Goal: Information Seeking & Learning: Find specific fact

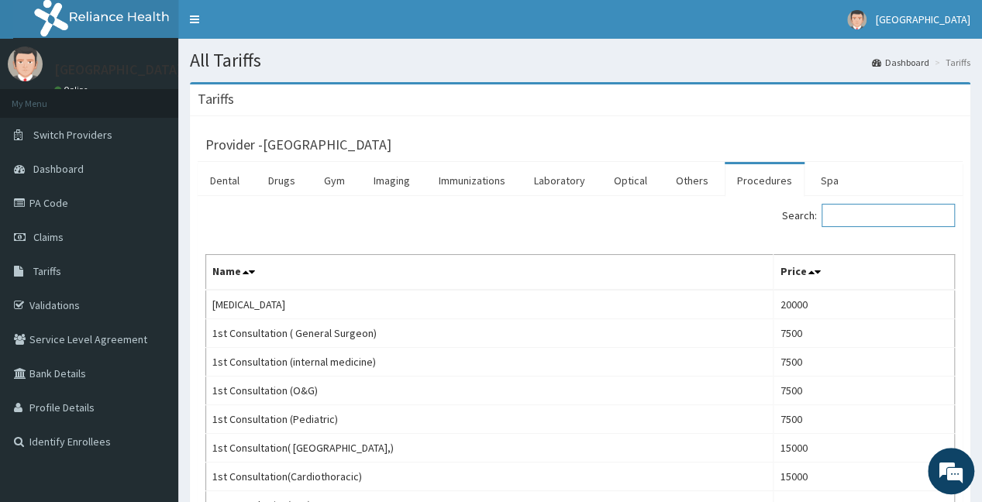
click at [846, 218] on input "Search:" at bounding box center [888, 215] width 133 height 23
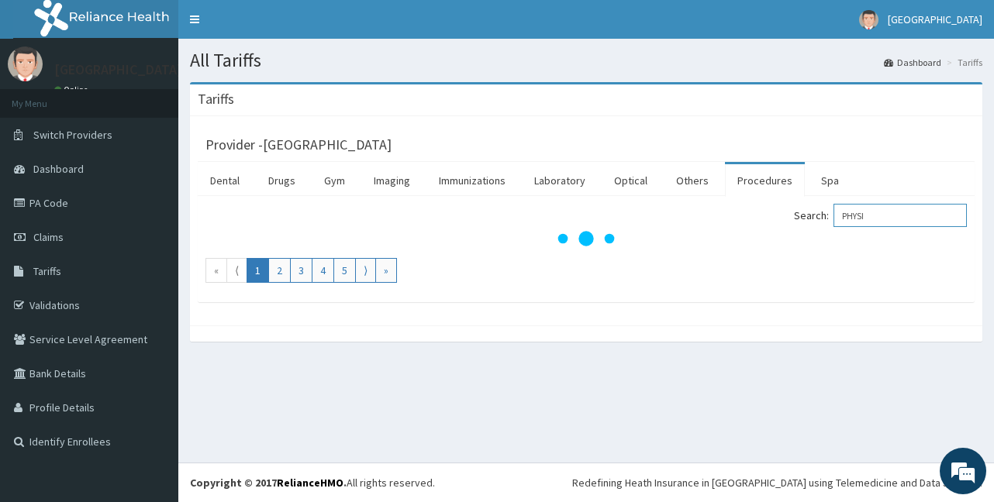
type input "PHYSI"
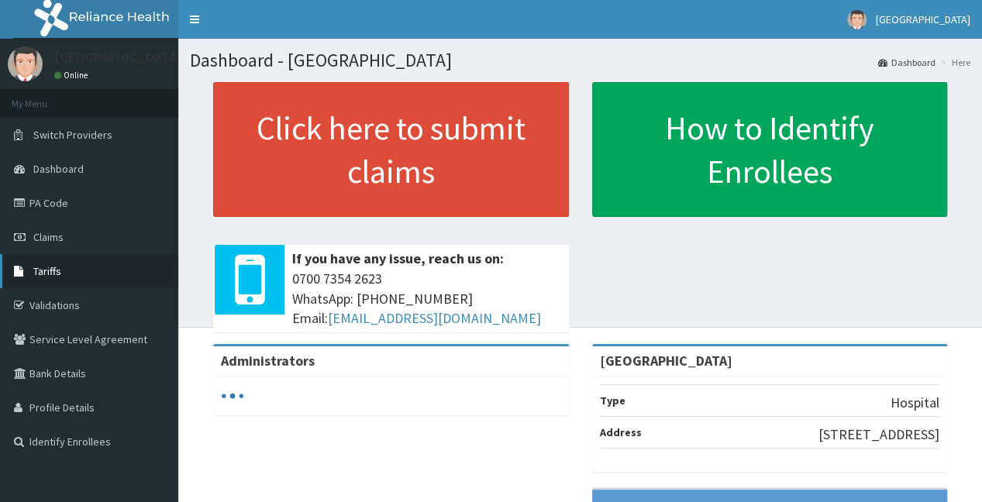
click at [78, 271] on link "Tariffs" at bounding box center [89, 271] width 178 height 34
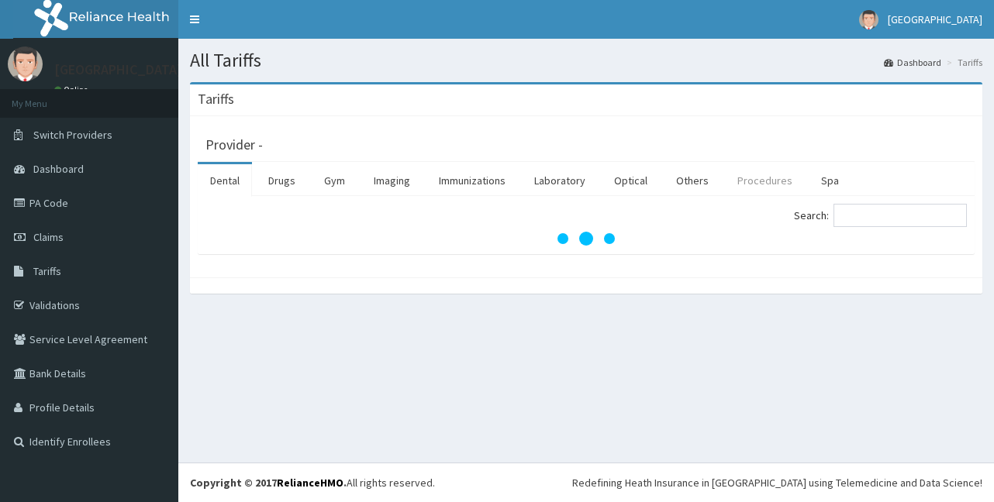
click at [762, 182] on link "Procedures" at bounding box center [765, 180] width 80 height 33
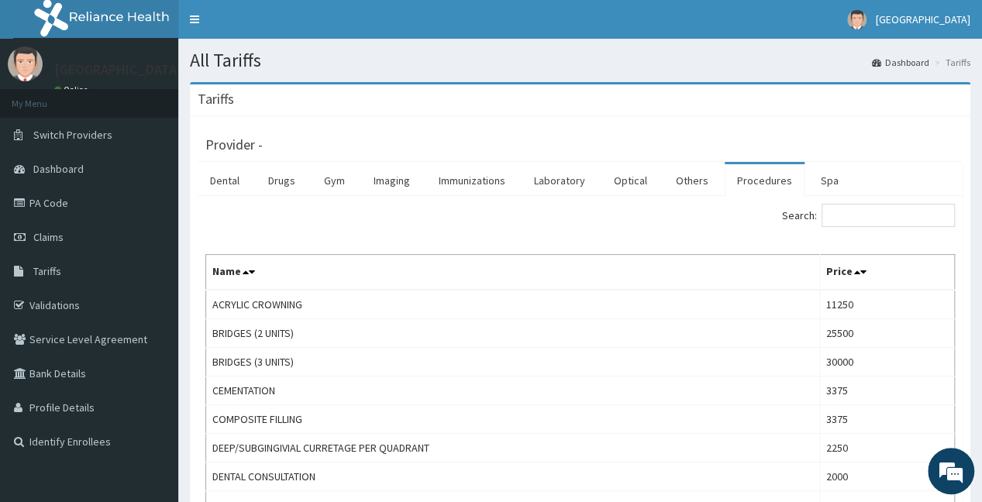
click at [909, 229] on div "Search:" at bounding box center [774, 217] width 364 height 27
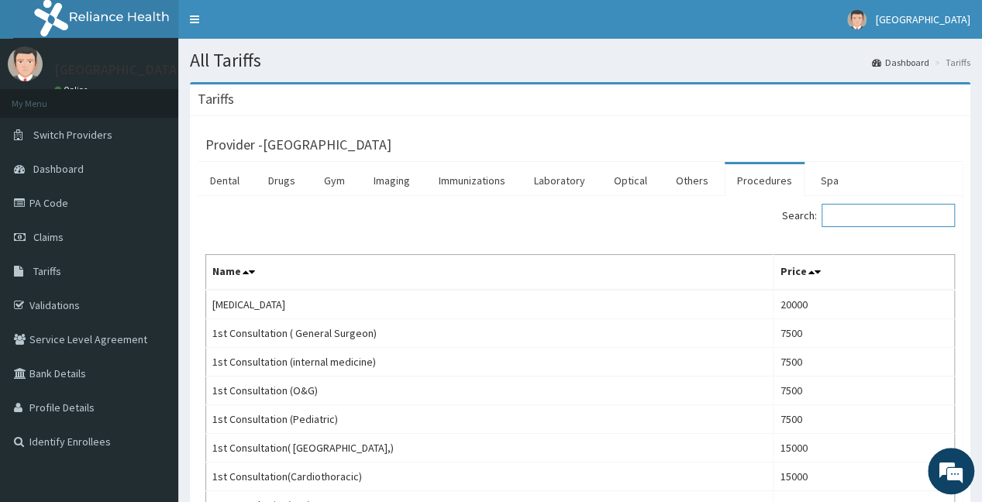
click at [888, 214] on input "Search:" at bounding box center [888, 215] width 133 height 23
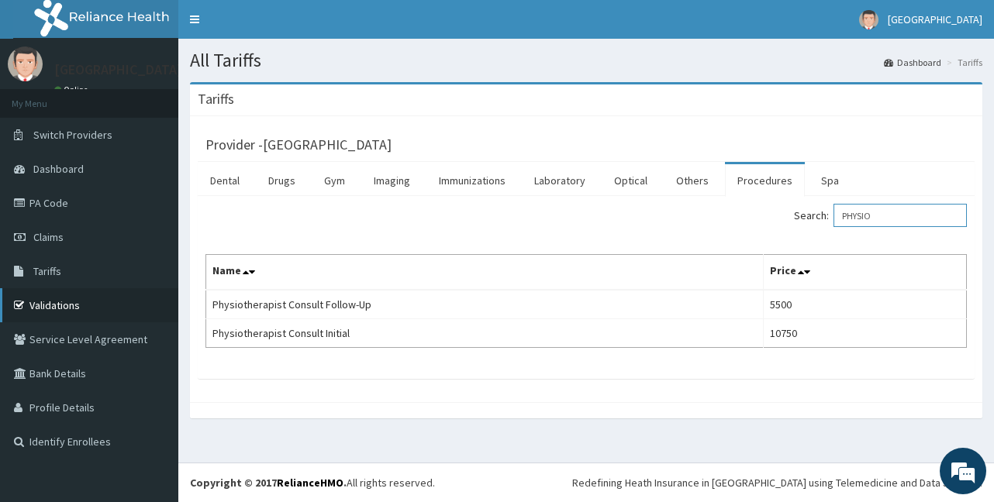
type input "PHYSIO"
click at [82, 298] on link "Validations" at bounding box center [89, 305] width 178 height 34
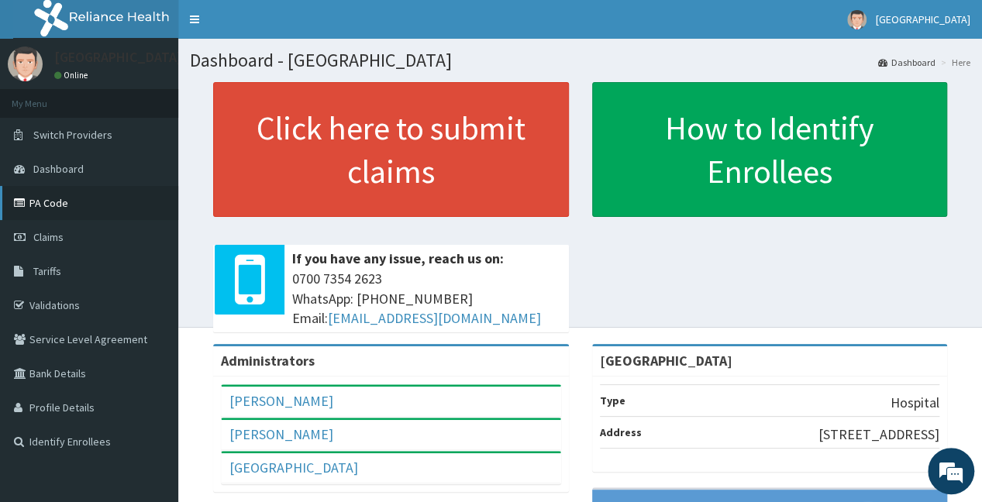
click at [85, 207] on link "PA Code" at bounding box center [89, 203] width 178 height 34
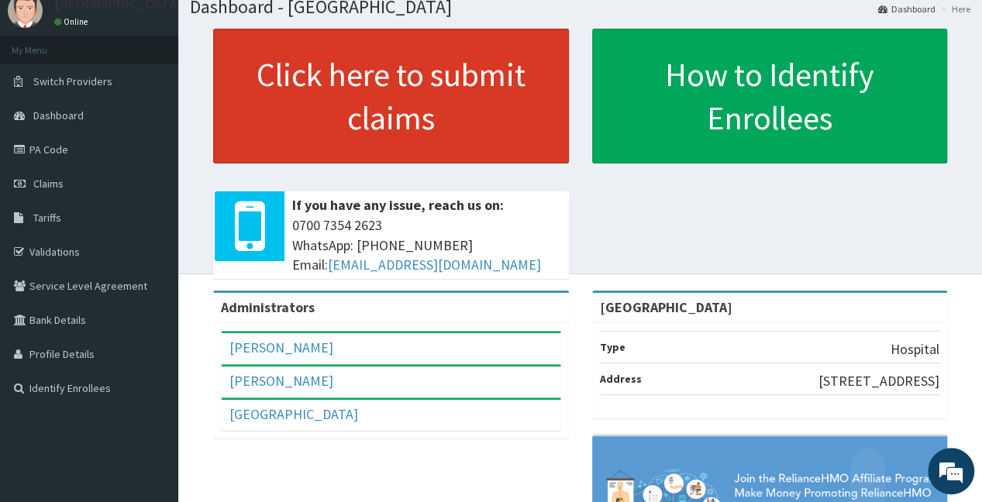
scroll to position [78, 0]
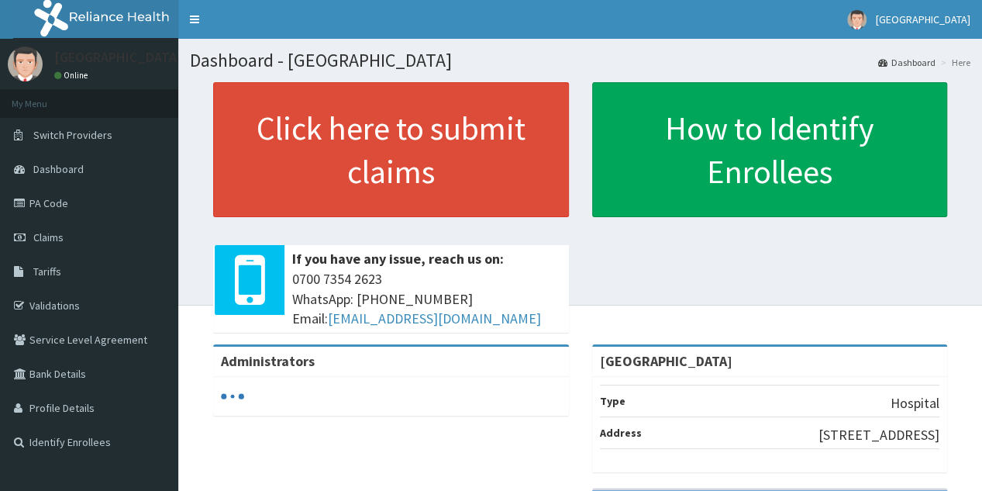
click at [71, 202] on link "PA Code" at bounding box center [89, 203] width 178 height 34
click at [65, 205] on link "PA Code" at bounding box center [89, 203] width 178 height 34
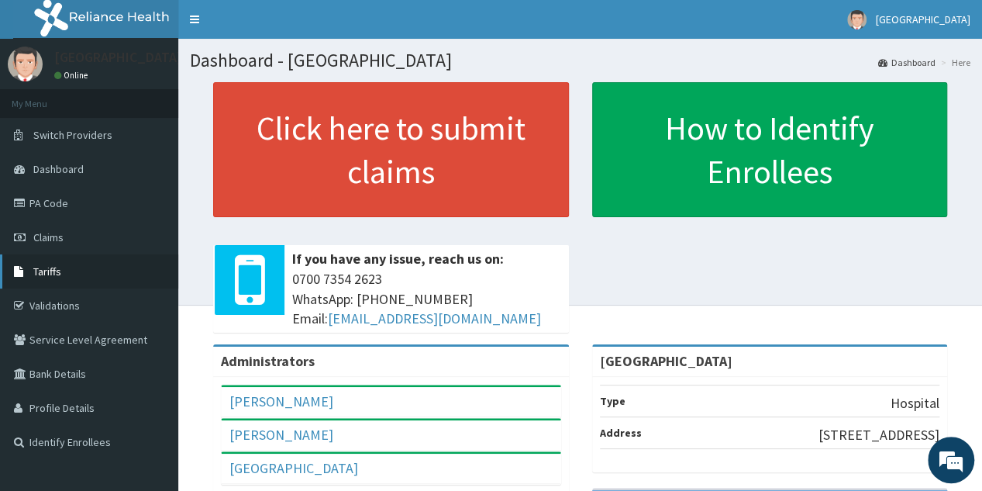
click at [98, 269] on link "Tariffs" at bounding box center [89, 271] width 178 height 34
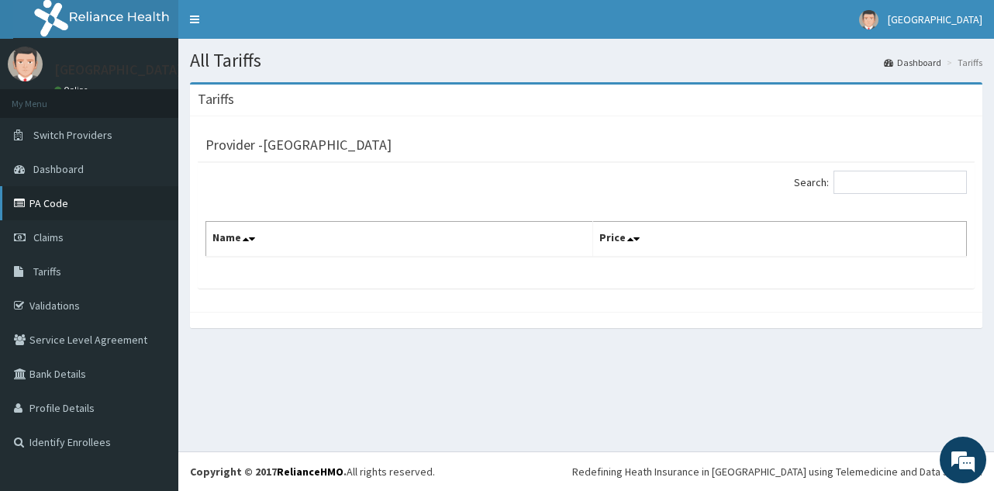
click at [62, 199] on link "PA Code" at bounding box center [89, 203] width 178 height 34
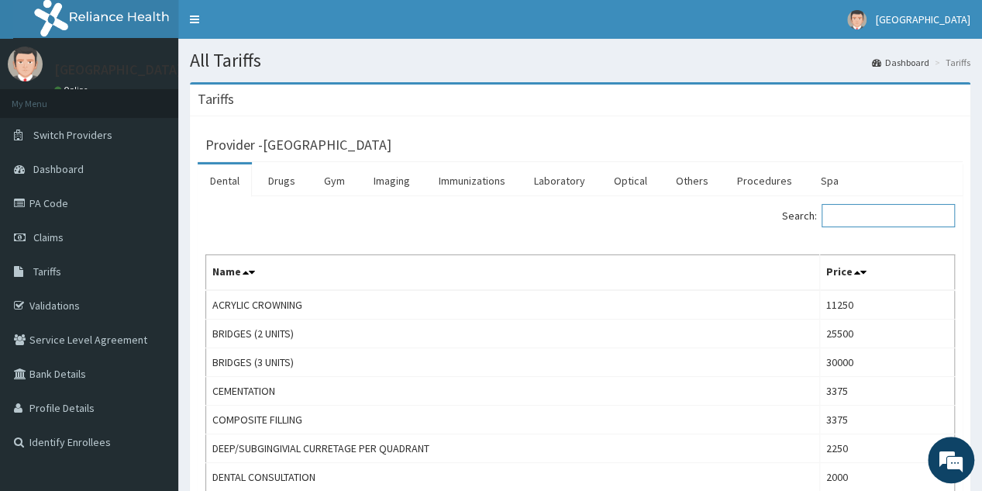
click at [907, 222] on input "Search:" at bounding box center [888, 215] width 133 height 23
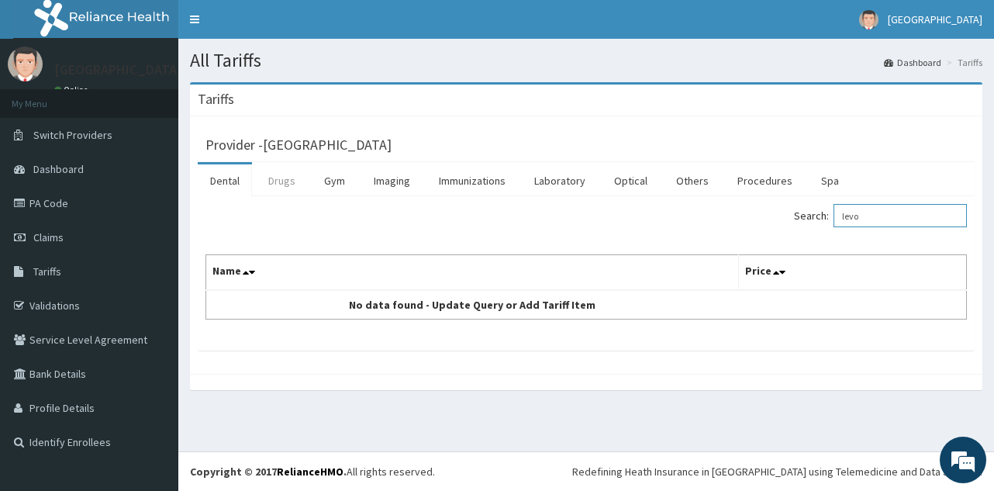
type input "levo"
click at [281, 183] on link "Drugs" at bounding box center [282, 180] width 52 height 33
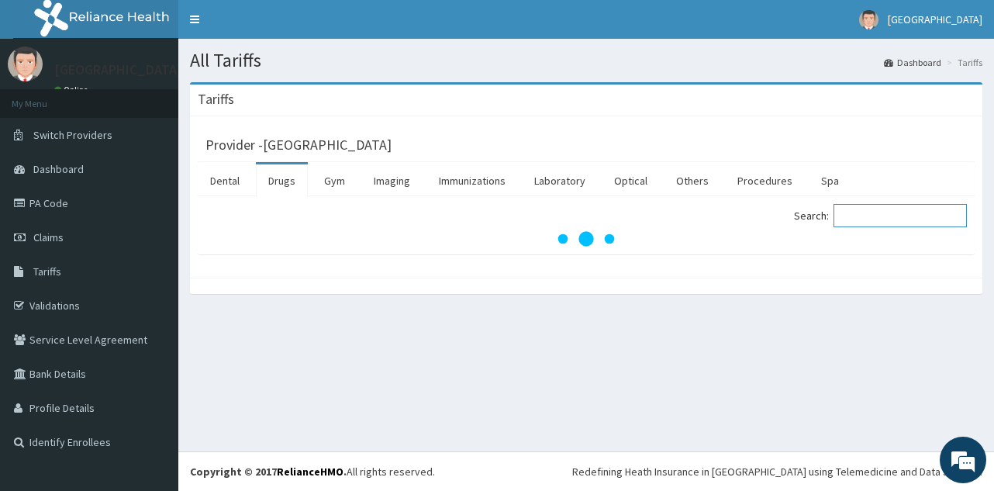
click at [918, 219] on input "Search:" at bounding box center [899, 215] width 133 height 23
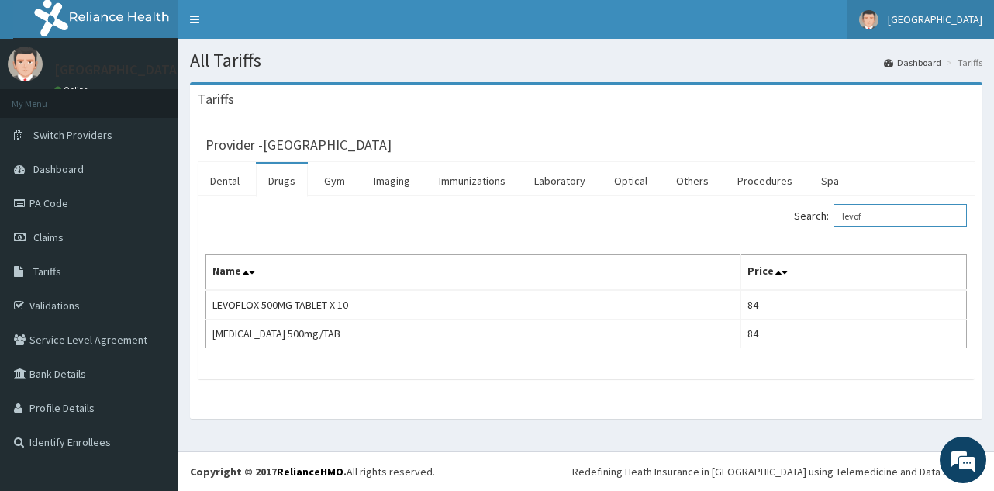
type input "levof"
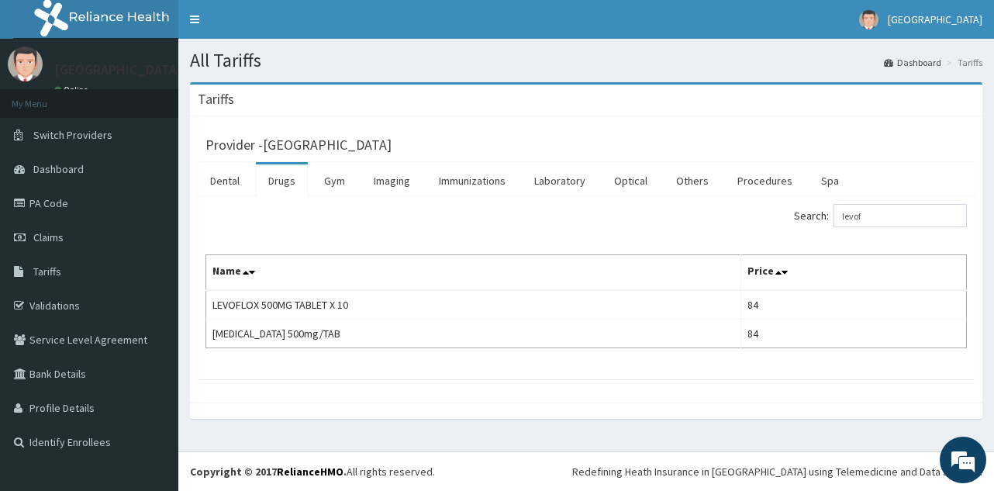
drag, startPoint x: 574, startPoint y: 182, endPoint x: 767, endPoint y: 215, distance: 195.0
click at [575, 181] on link "Laboratory" at bounding box center [560, 180] width 76 height 33
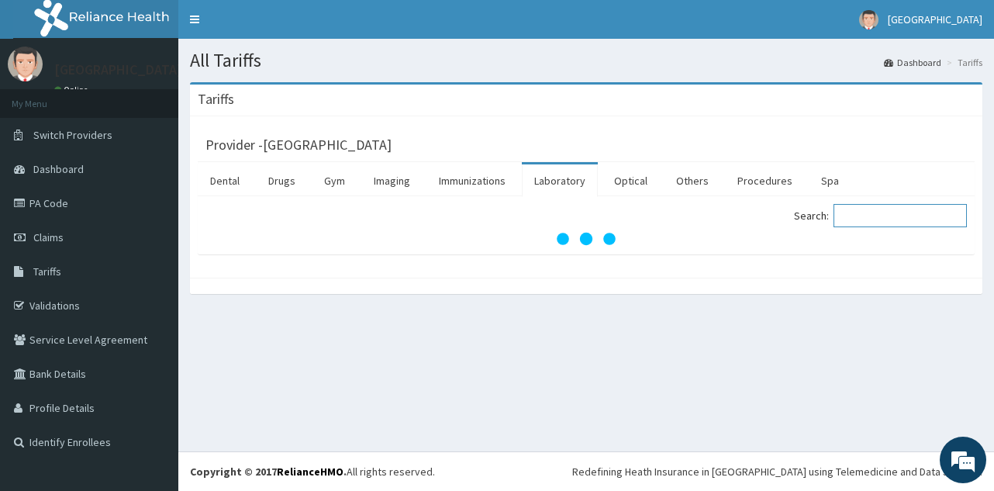
click at [877, 226] on input "Search:" at bounding box center [899, 215] width 133 height 23
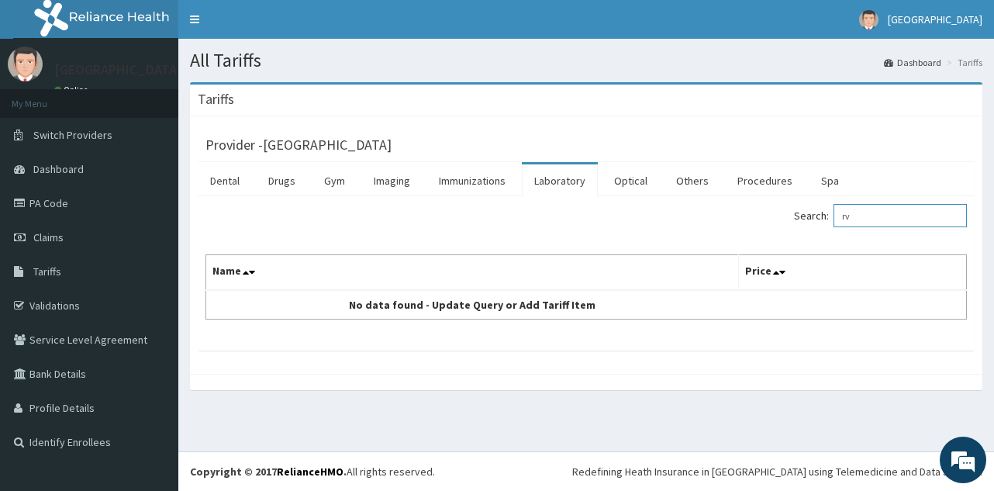
type input "r"
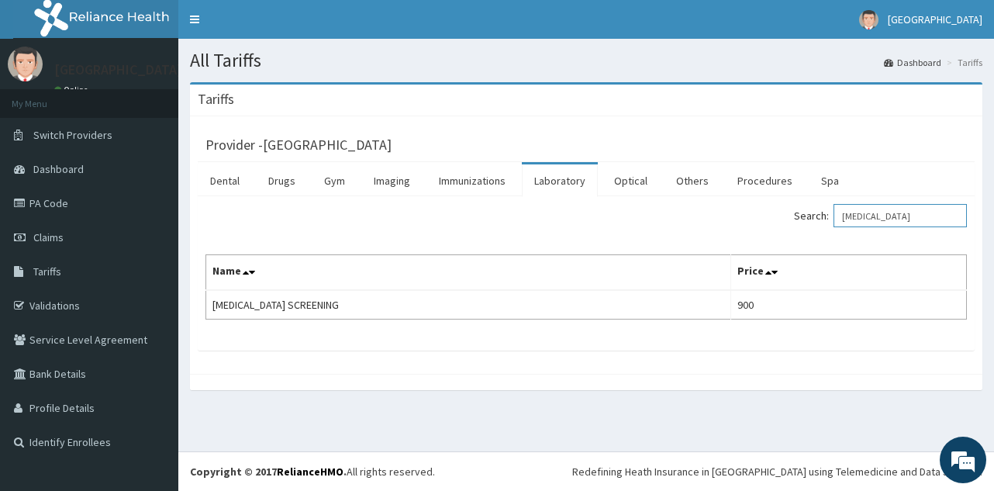
type input "[MEDICAL_DATA]"
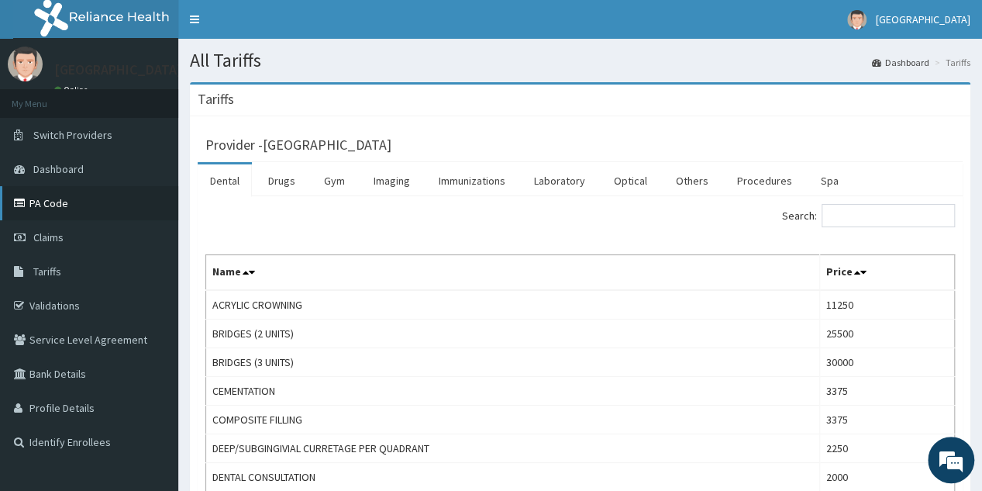
click at [16, 213] on link "PA Code" at bounding box center [89, 203] width 178 height 34
